Goal: Check status: Check status

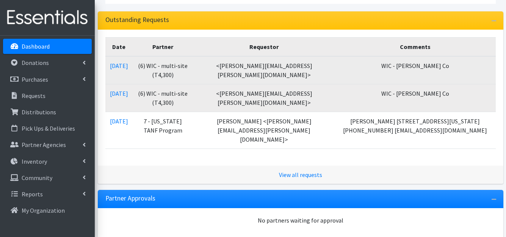
scroll to position [152, 0]
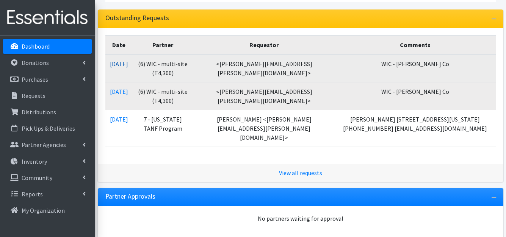
click at [128, 63] on link "[DATE]" at bounding box center [119, 64] width 18 height 8
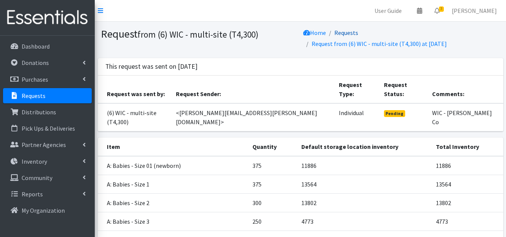
click at [346, 31] on link "Requests" at bounding box center [346, 33] width 24 height 8
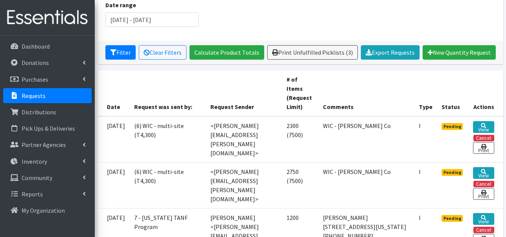
scroll to position [114, 0]
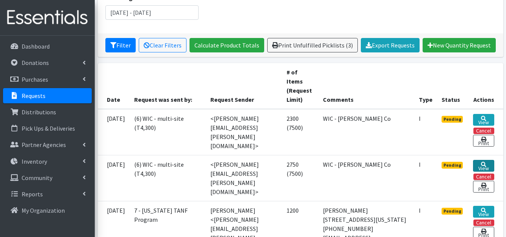
click at [484, 161] on link "View" at bounding box center [483, 166] width 21 height 12
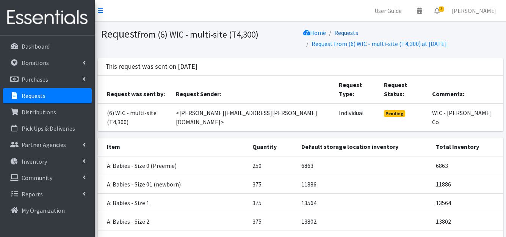
click at [345, 31] on link "Requests" at bounding box center [346, 33] width 24 height 8
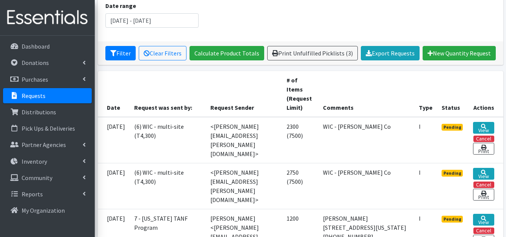
scroll to position [114, 0]
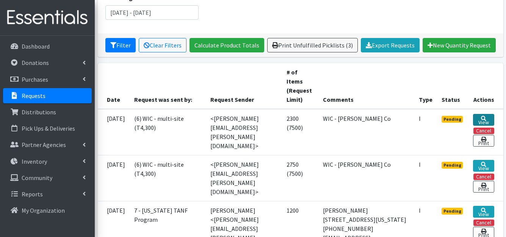
click at [485, 116] on icon at bounding box center [483, 118] width 5 height 5
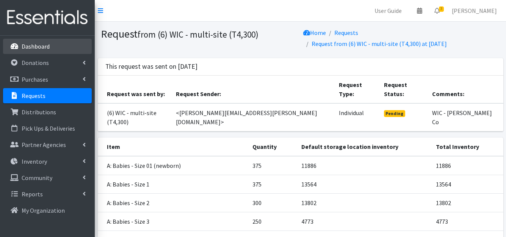
click at [65, 45] on link "Dashboard" at bounding box center [47, 46] width 89 height 15
